Goal: Information Seeking & Learning: Compare options

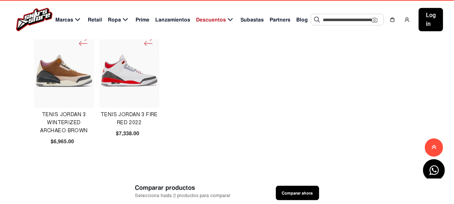
scroll to position [510, 0]
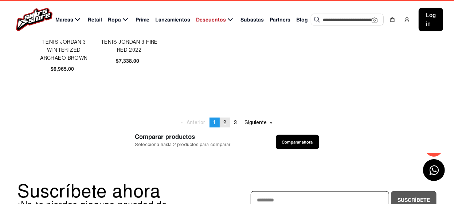
click at [226, 122] on span "2" at bounding box center [225, 123] width 3 height 6
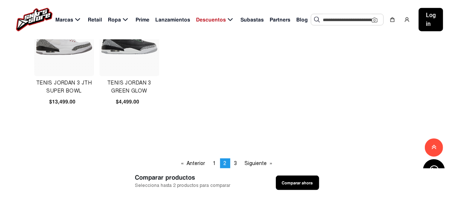
scroll to position [474, 0]
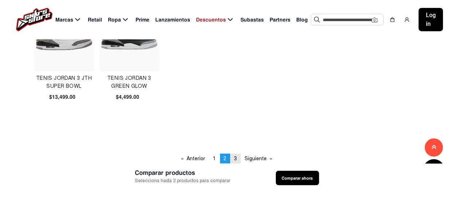
click at [235, 158] on span "3" at bounding box center [236, 159] width 3 height 6
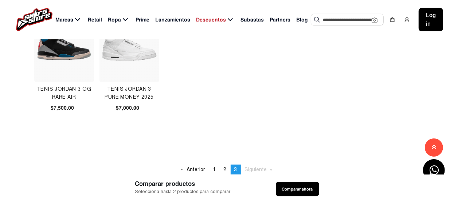
scroll to position [255, 0]
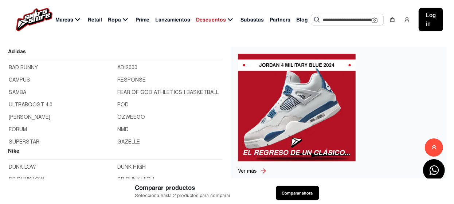
click at [71, 19] on span "Marcas" at bounding box center [64, 20] width 18 height 8
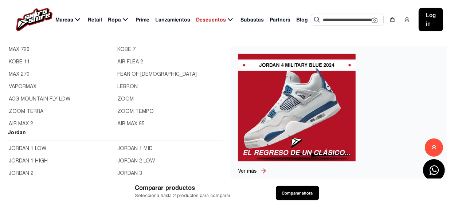
scroll to position [218, 0]
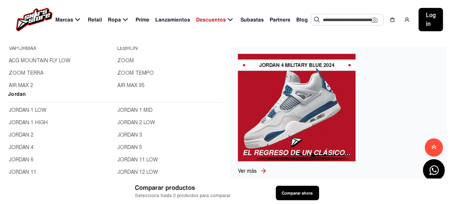
click at [125, 146] on link "JORDAN 5" at bounding box center [170, 148] width 105 height 8
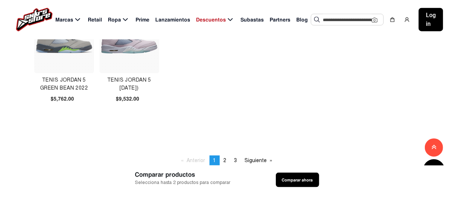
scroll to position [474, 0]
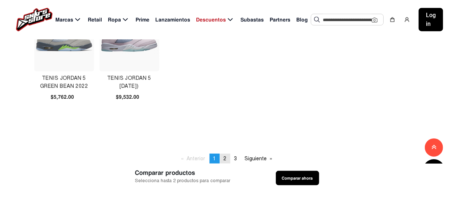
click at [224, 158] on span "2" at bounding box center [225, 159] width 3 height 6
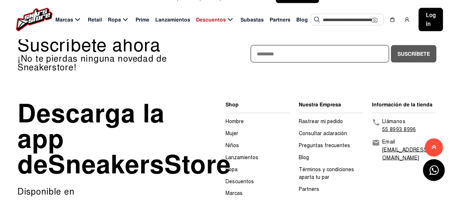
scroll to position [510, 0]
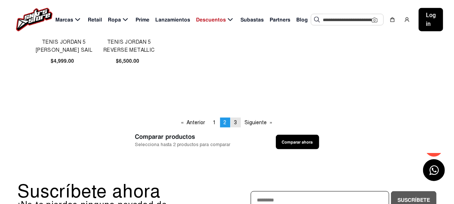
click at [235, 121] on span "3" at bounding box center [236, 123] width 3 height 6
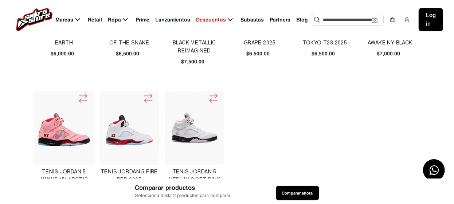
scroll to position [36, 0]
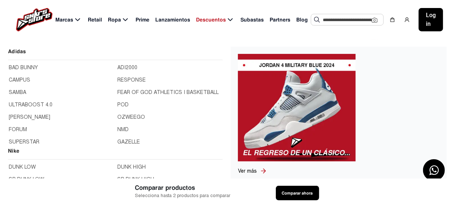
click at [71, 20] on span "Marcas" at bounding box center [64, 20] width 18 height 8
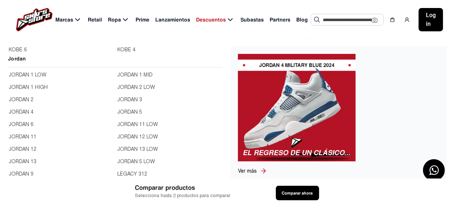
scroll to position [255, 0]
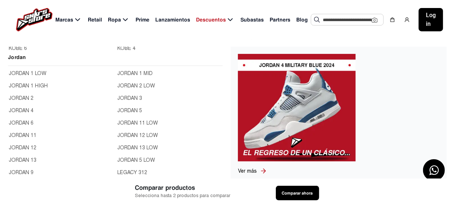
click at [135, 122] on link "JORDAN 11 LOW" at bounding box center [170, 123] width 105 height 8
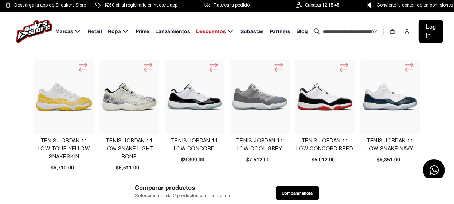
click at [194, 101] on img at bounding box center [195, 97] width 56 height 56
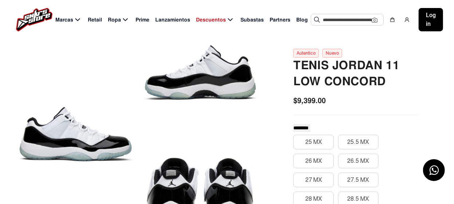
scroll to position [36, 0]
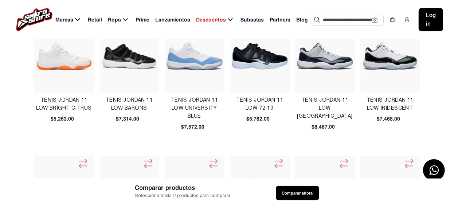
scroll to position [182, 0]
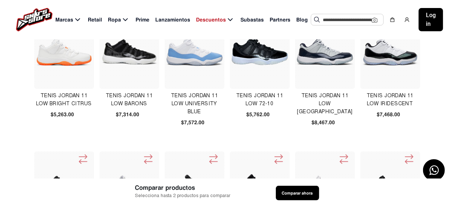
click at [386, 53] on img at bounding box center [391, 52] width 56 height 56
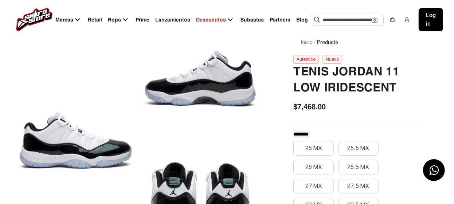
scroll to position [36, 0]
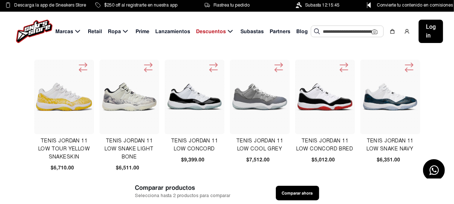
scroll to position [36, 0]
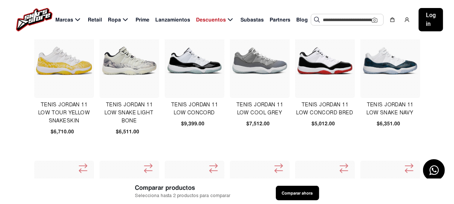
click at [323, 63] on img at bounding box center [325, 61] width 56 height 28
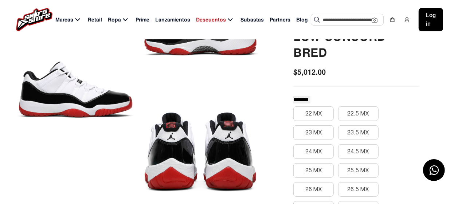
scroll to position [109, 0]
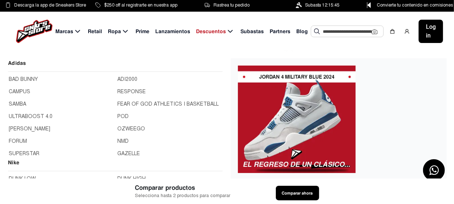
click at [63, 31] on span "Marcas" at bounding box center [64, 32] width 18 height 8
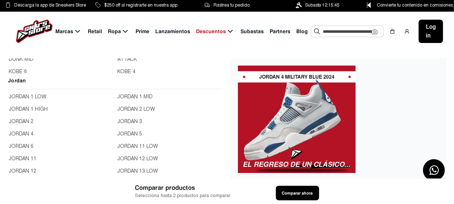
scroll to position [255, 0]
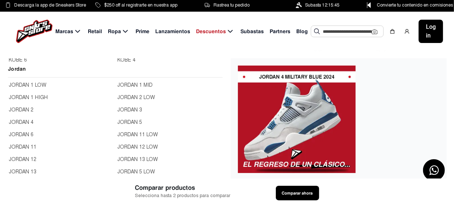
click at [143, 147] on link "JORDAN 12 LOW" at bounding box center [170, 147] width 105 height 8
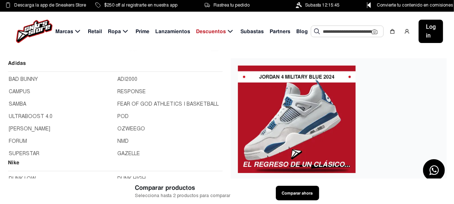
click at [74, 31] on icon at bounding box center [77, 31] width 9 height 9
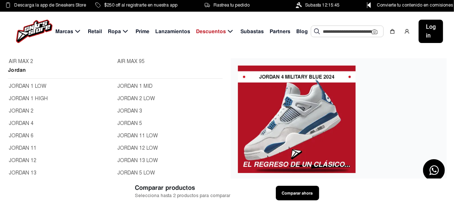
scroll to position [255, 0]
click at [132, 159] on link "JORDAN 13 LOW" at bounding box center [170, 160] width 105 height 8
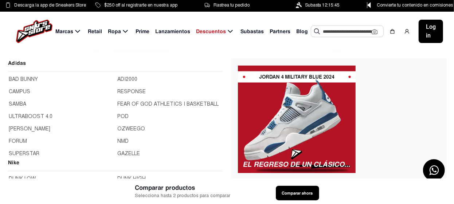
click at [67, 31] on span "Marcas" at bounding box center [64, 32] width 18 height 8
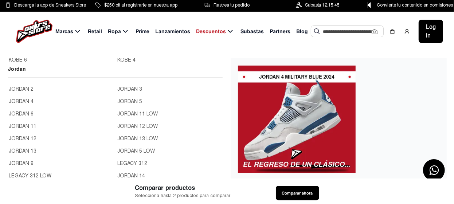
scroll to position [36, 0]
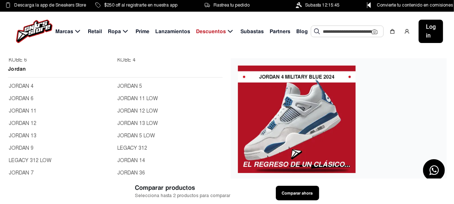
click at [133, 135] on link "JORDAN 5 LOW" at bounding box center [170, 136] width 105 height 8
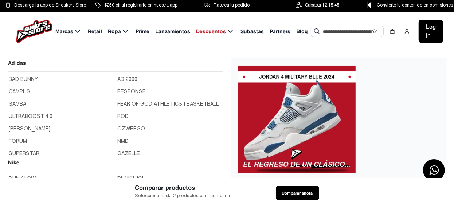
click at [65, 32] on span "Marcas" at bounding box center [64, 32] width 18 height 8
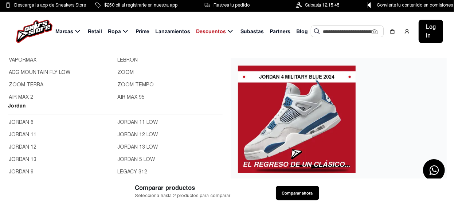
scroll to position [255, 0]
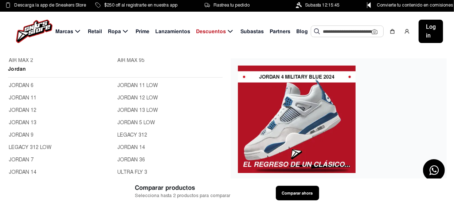
click at [128, 134] on link "LEGACY 312" at bounding box center [170, 135] width 105 height 8
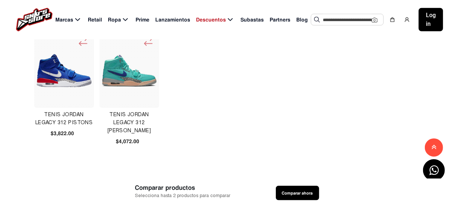
scroll to position [365, 0]
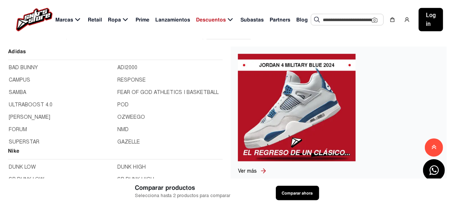
click at [70, 18] on span "Marcas" at bounding box center [64, 20] width 18 height 8
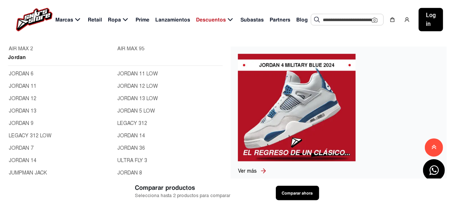
scroll to position [292, 0]
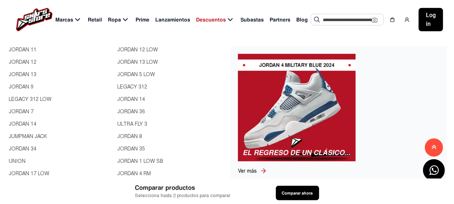
click at [130, 97] on link "JORDAN 14" at bounding box center [170, 100] width 105 height 8
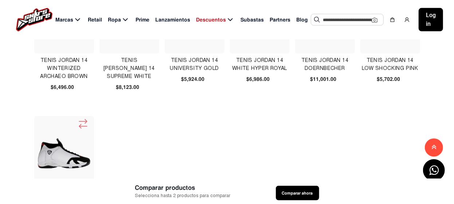
scroll to position [146, 0]
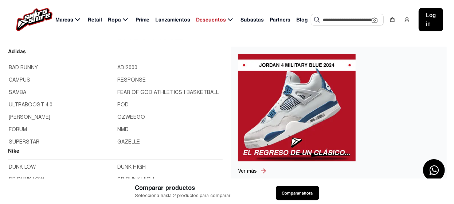
click at [74, 19] on icon at bounding box center [77, 19] width 9 height 9
click at [71, 19] on span "Marcas" at bounding box center [64, 20] width 18 height 8
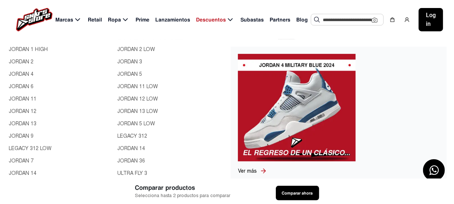
scroll to position [36, 0]
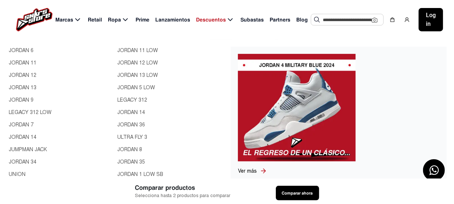
click at [127, 124] on link "JORDAN 36" at bounding box center [170, 125] width 105 height 8
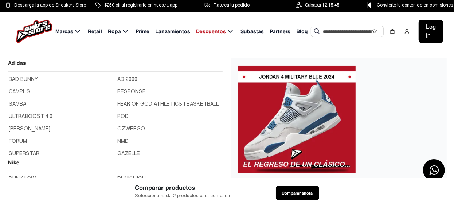
click at [64, 32] on span "Marcas" at bounding box center [64, 32] width 18 height 8
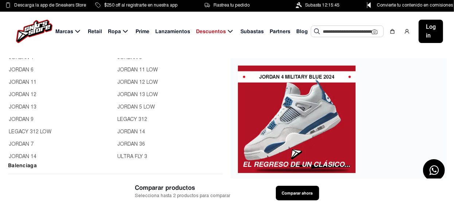
scroll to position [365, 0]
